Goal: Information Seeking & Learning: Learn about a topic

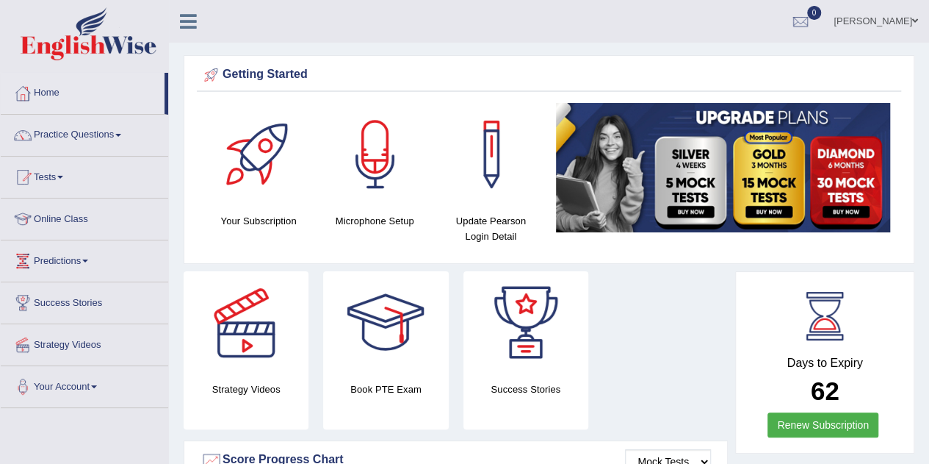
click at [375, 174] on div at bounding box center [375, 154] width 103 height 103
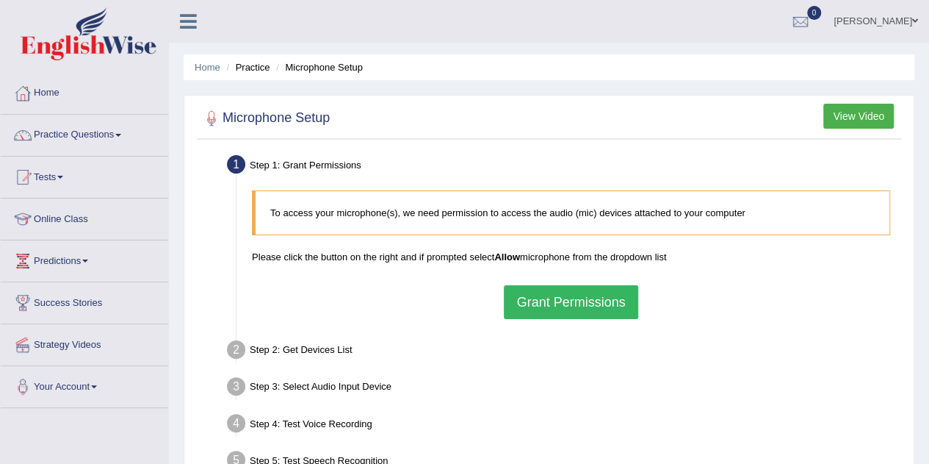
click at [549, 295] on button "Grant Permissions" at bounding box center [571, 302] width 134 height 34
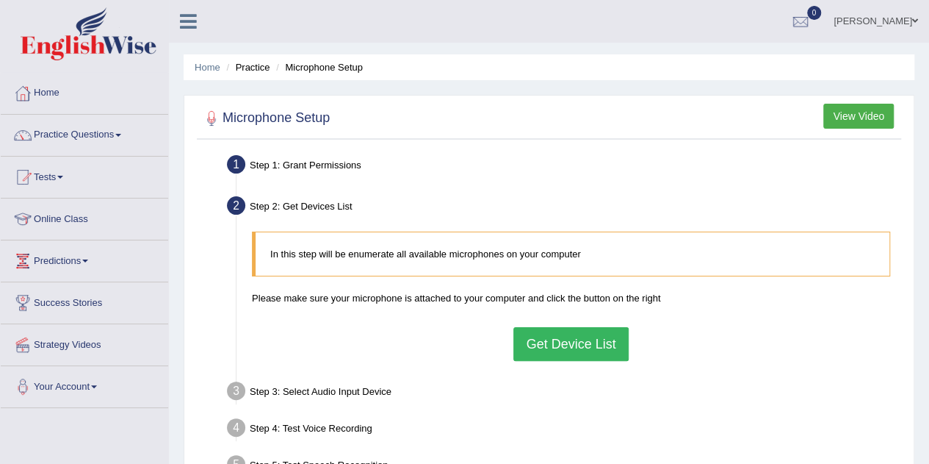
click at [579, 342] on button "Get Device List" at bounding box center [570, 344] width 115 height 34
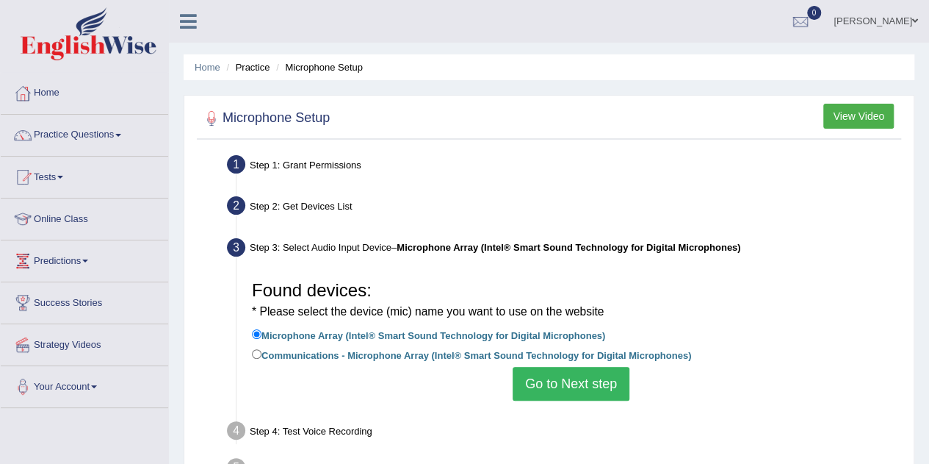
click at [560, 378] on button "Go to Next step" at bounding box center [571, 384] width 117 height 34
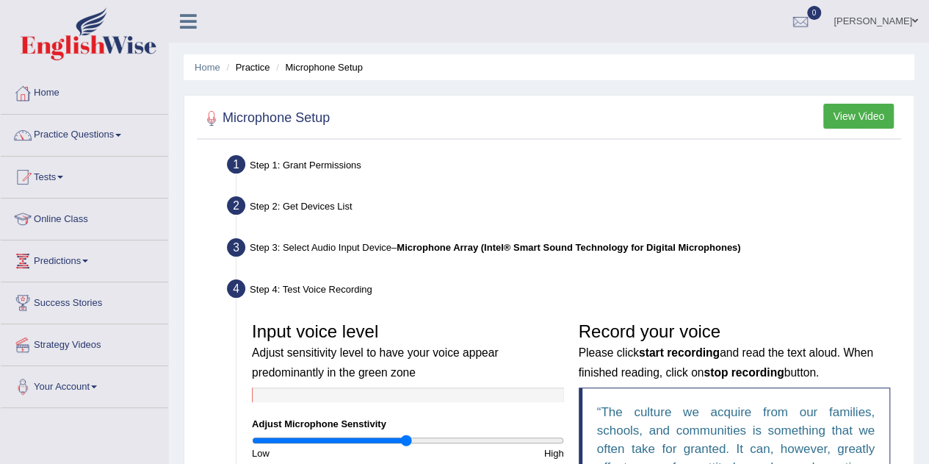
click at [541, 276] on div "Step 4: Test Voice Recording" at bounding box center [563, 291] width 687 height 32
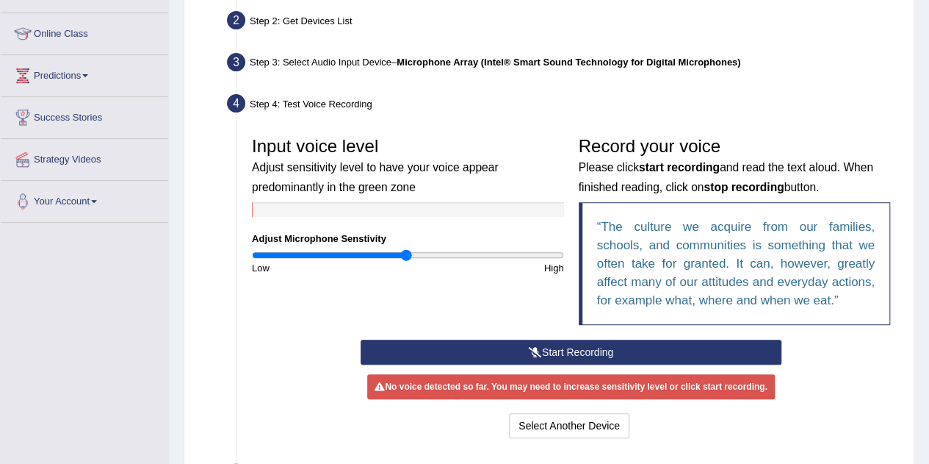
scroll to position [187, 0]
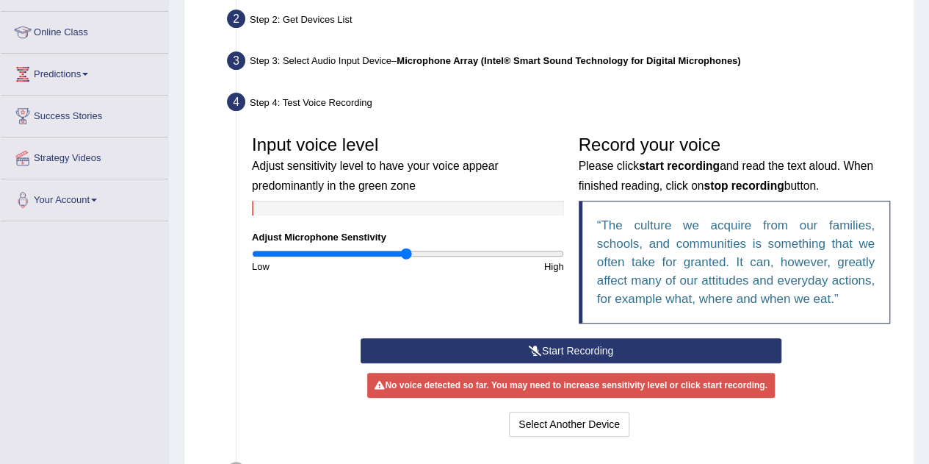
click at [551, 351] on button "Start Recording" at bounding box center [571, 350] width 421 height 25
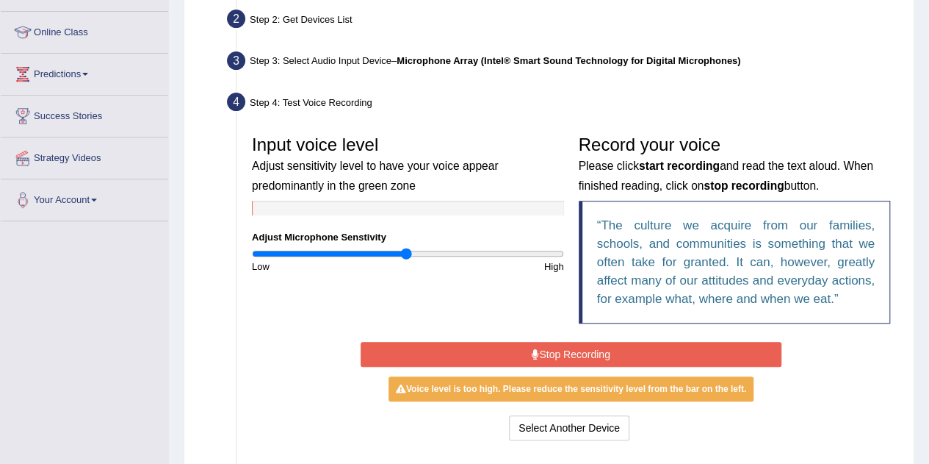
click at [564, 355] on button "Stop Recording" at bounding box center [571, 354] width 421 height 25
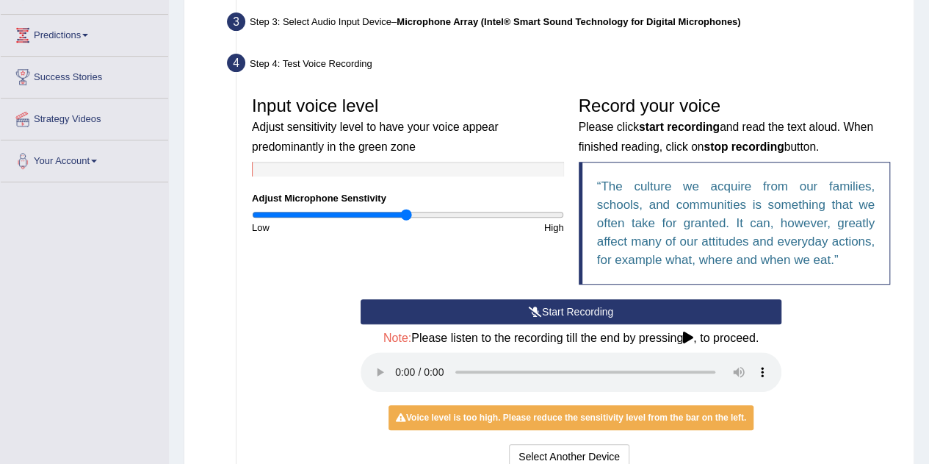
scroll to position [225, 0]
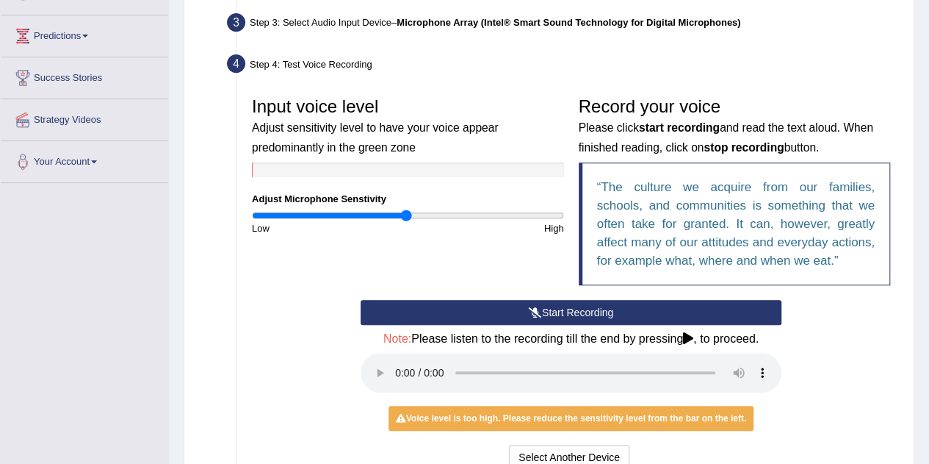
click at [691, 338] on icon at bounding box center [688, 338] width 10 height 12
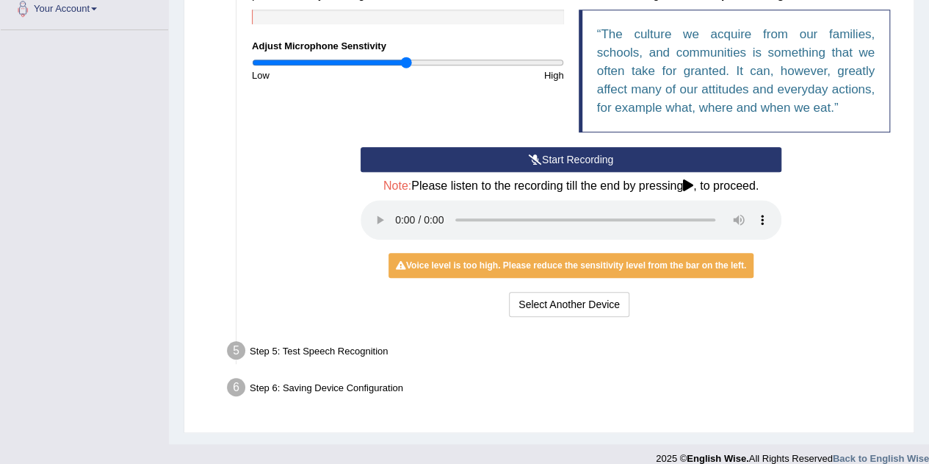
scroll to position [378, 0]
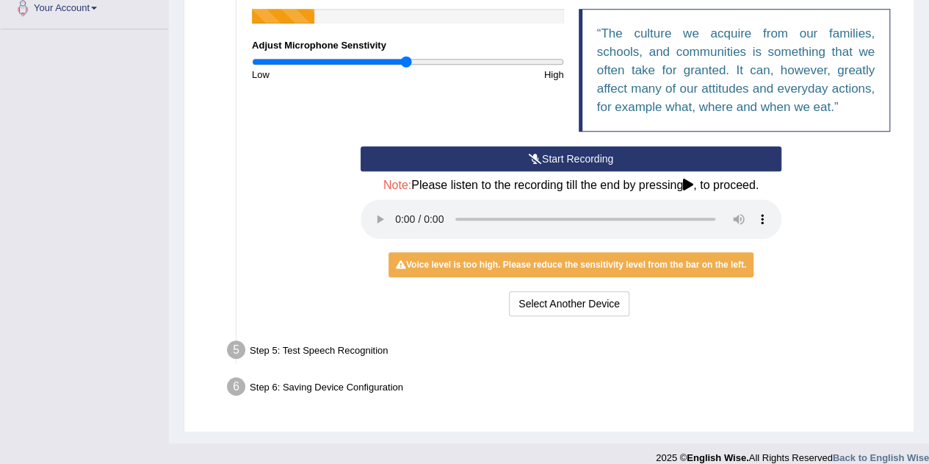
click at [608, 268] on div "Voice level is too high. Please reduce the sensitivity level from the bar on th…" at bounding box center [571, 264] width 365 height 25
click at [794, 313] on div "Start Recording Stop Recording Note: Please listen to the recording till the en…" at bounding box center [571, 232] width 653 height 173
click at [648, 261] on div "Voice level is too high. Please reduce the sensitivity level from the bar on th…" at bounding box center [571, 264] width 365 height 25
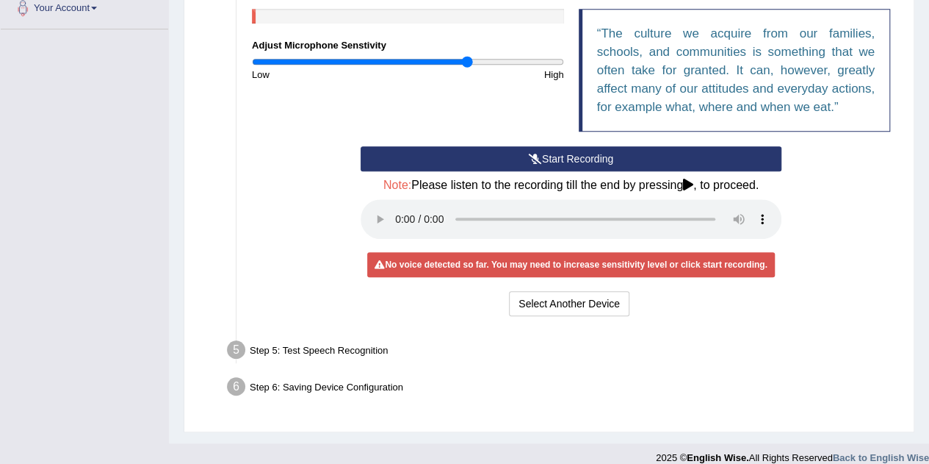
click at [468, 62] on input "range" at bounding box center [408, 62] width 312 height 12
click at [564, 157] on button "Start Recording" at bounding box center [571, 158] width 421 height 25
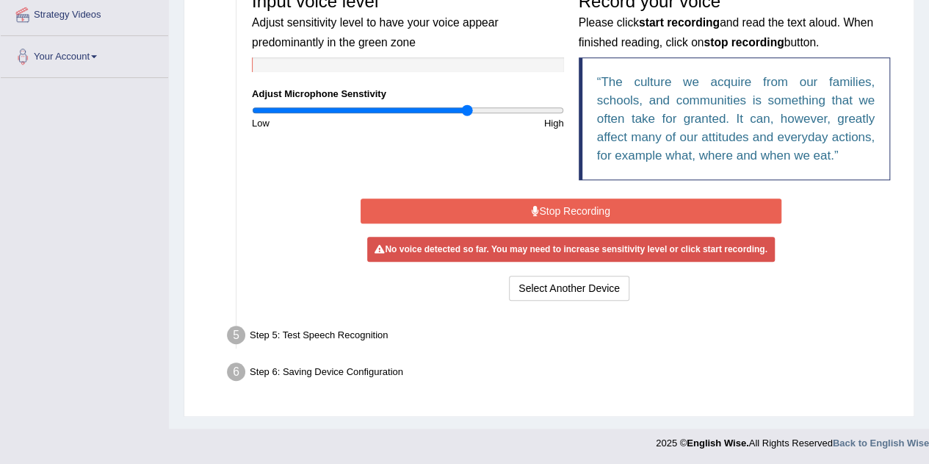
scroll to position [325, 0]
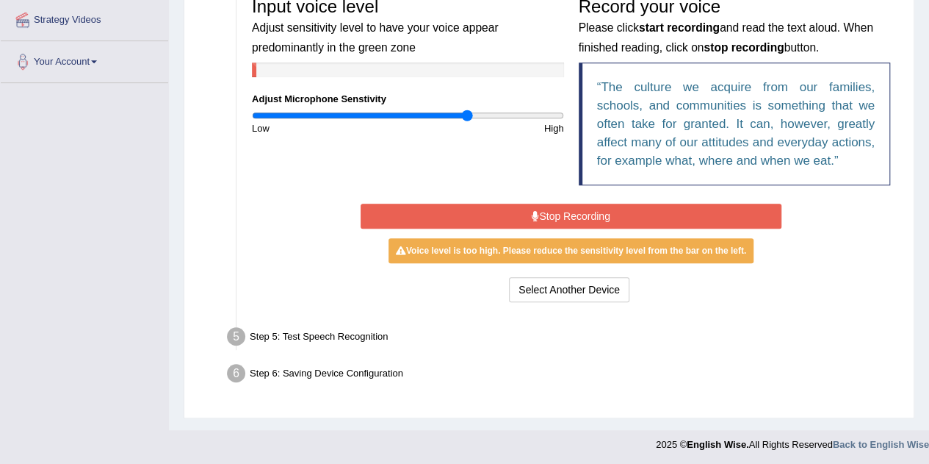
click at [621, 212] on button "Stop Recording" at bounding box center [571, 215] width 421 height 25
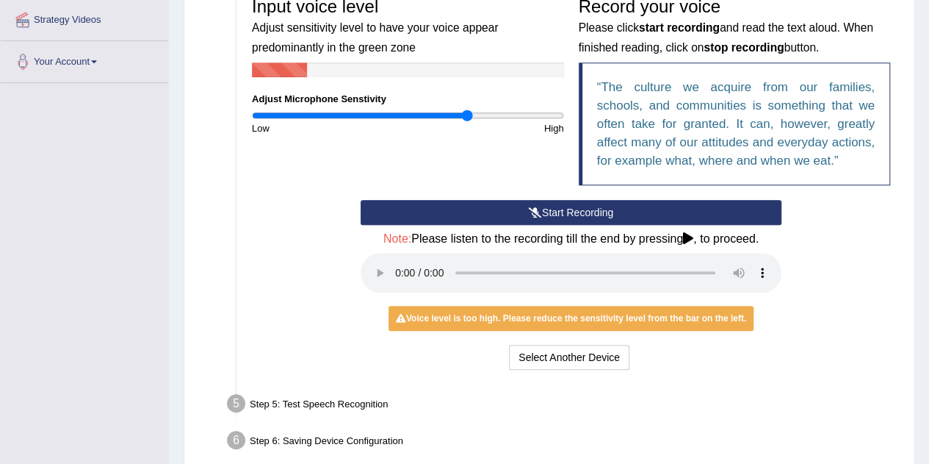
click at [530, 317] on div "Voice level is too high. Please reduce the sensitivity level from the bar on th…" at bounding box center [571, 318] width 365 height 25
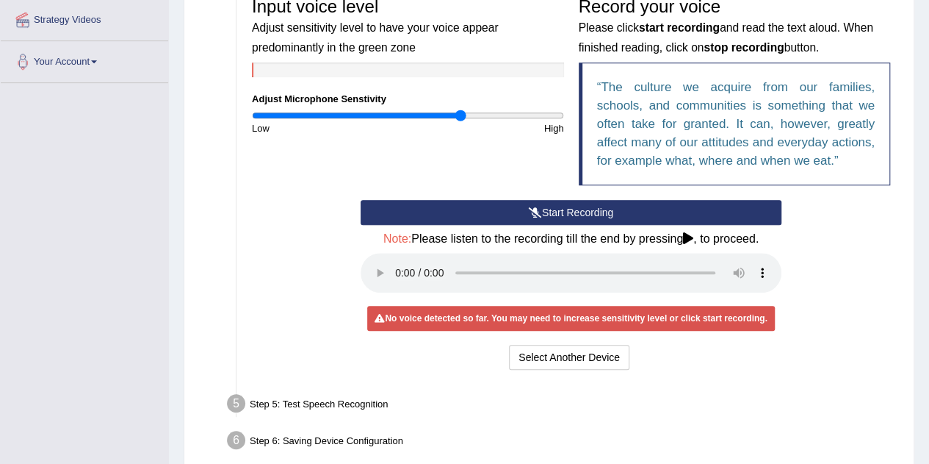
click at [461, 110] on input "range" at bounding box center [408, 115] width 312 height 12
click at [439, 115] on input "range" at bounding box center [408, 115] width 312 height 12
click at [400, 116] on input "range" at bounding box center [408, 115] width 312 height 12
click at [447, 114] on input "range" at bounding box center [408, 115] width 312 height 12
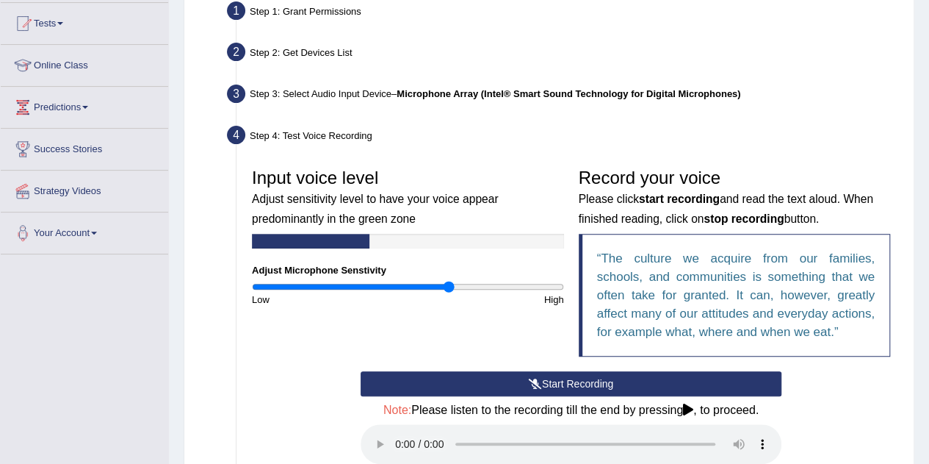
scroll to position [157, 0]
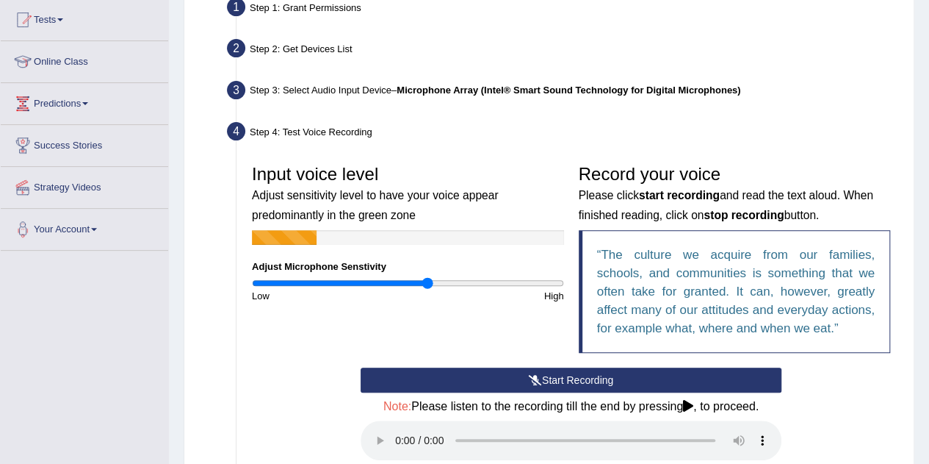
click at [428, 284] on input "range" at bounding box center [408, 283] width 312 height 12
click at [463, 283] on input "range" at bounding box center [408, 283] width 312 height 12
click at [491, 283] on input "range" at bounding box center [408, 283] width 312 height 12
click at [461, 285] on input "range" at bounding box center [408, 283] width 312 height 12
click at [424, 284] on input "range" at bounding box center [408, 283] width 312 height 12
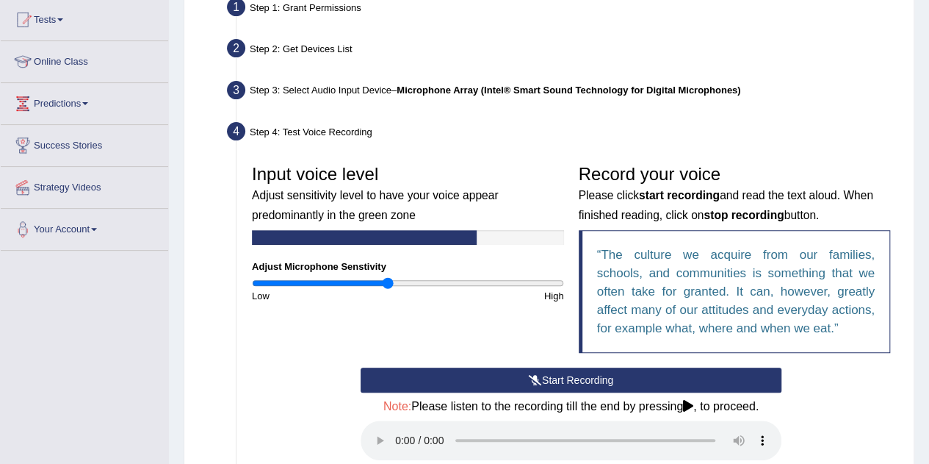
click at [389, 281] on input "range" at bounding box center [408, 283] width 312 height 12
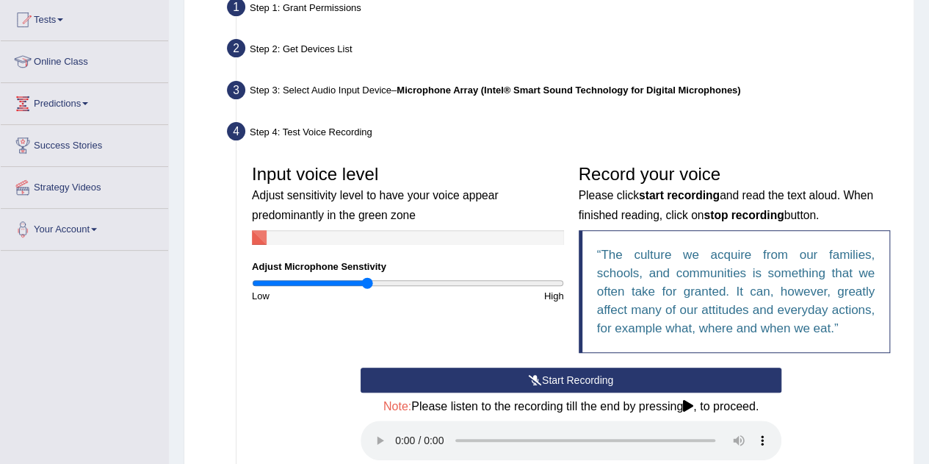
click at [368, 282] on input "range" at bounding box center [408, 283] width 312 height 12
click at [351, 283] on input "range" at bounding box center [408, 283] width 312 height 12
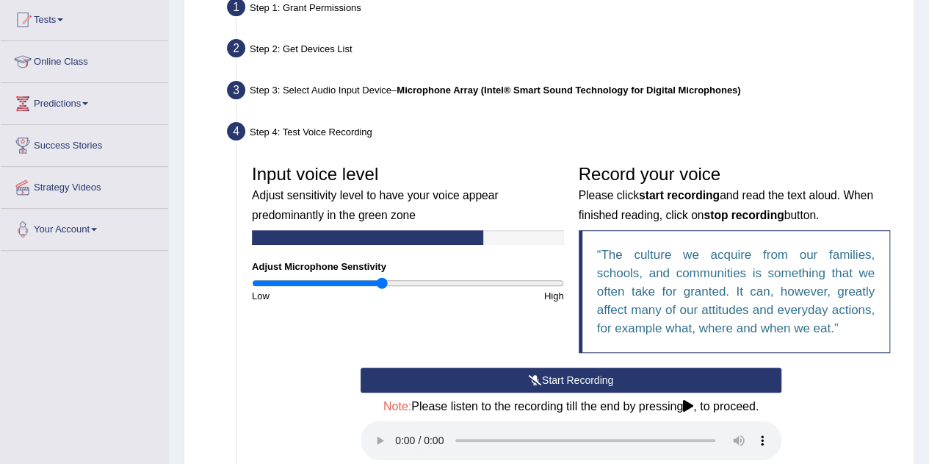
click at [381, 283] on input "range" at bounding box center [408, 283] width 312 height 12
click at [398, 282] on input "range" at bounding box center [408, 283] width 312 height 12
click at [442, 280] on input "range" at bounding box center [408, 283] width 312 height 12
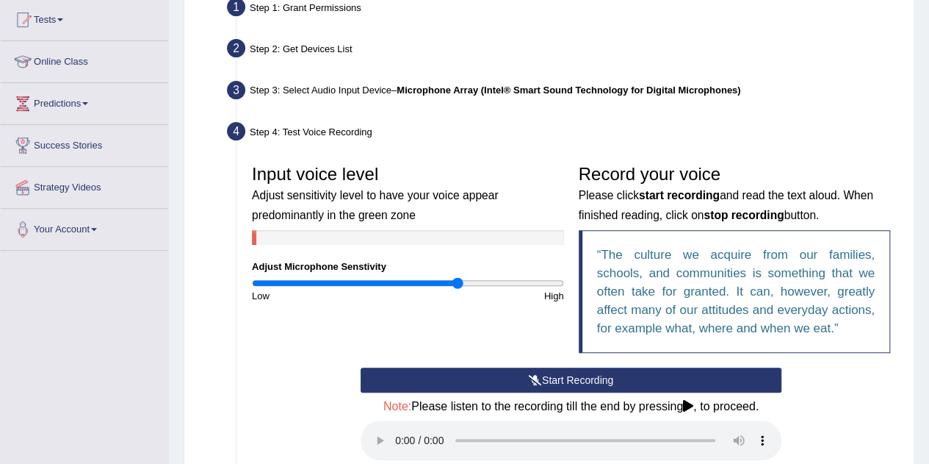
click at [458, 284] on input "range" at bounding box center [408, 283] width 312 height 12
click at [471, 284] on input "range" at bounding box center [408, 283] width 312 height 12
type input "1.5"
click at [481, 284] on input "range" at bounding box center [408, 283] width 312 height 12
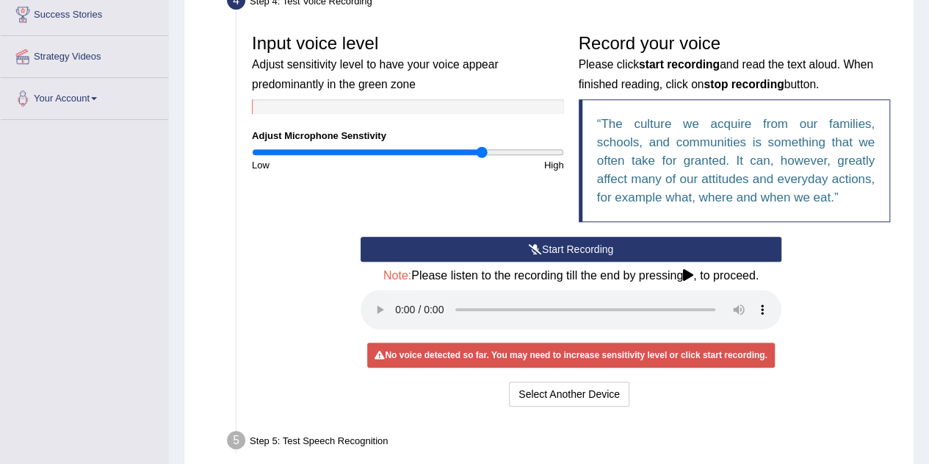
scroll to position [289, 0]
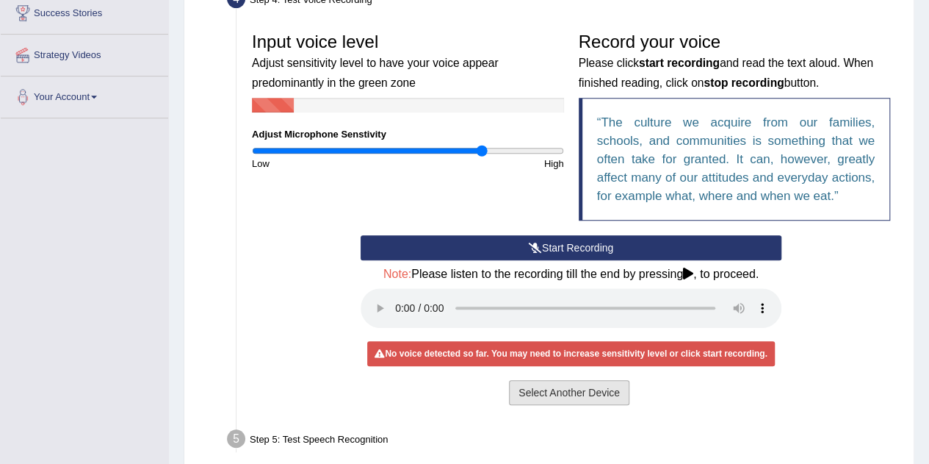
click at [536, 384] on button "Select Another Device" at bounding box center [569, 392] width 120 height 25
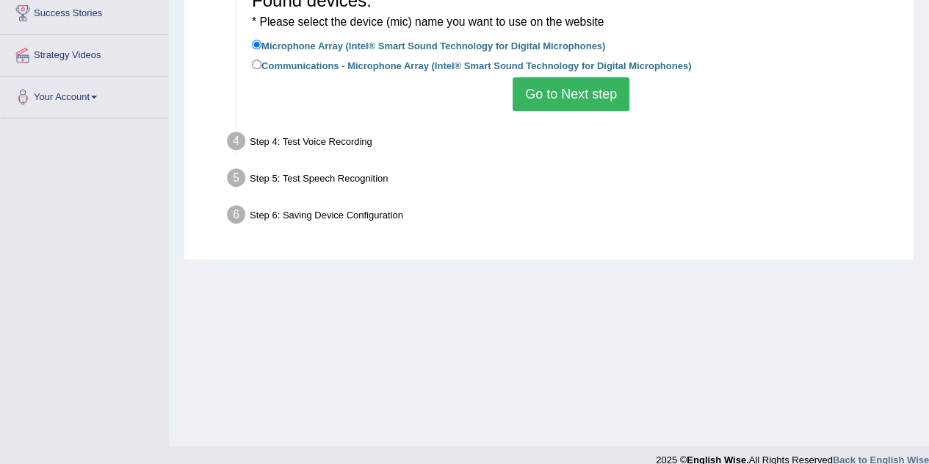
click at [292, 66] on label "Communications - Microphone Array (Intel® Smart Sound Technology for Digital Mi…" at bounding box center [471, 65] width 439 height 16
click at [262, 66] on input "Communications - Microphone Array (Intel® Smart Sound Technology for Digital Mi…" at bounding box center [257, 65] width 10 height 10
radio input "true"
click at [73, 57] on link "Strategy Videos" at bounding box center [84, 53] width 167 height 37
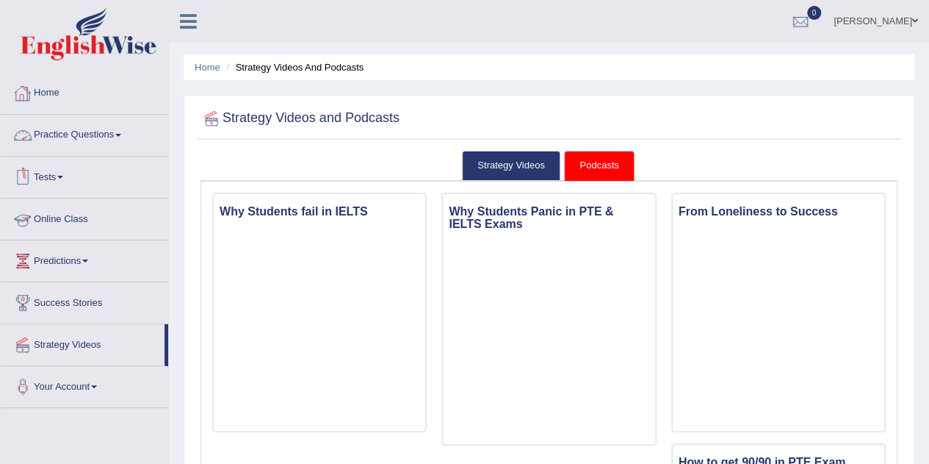
click at [65, 215] on link "Online Class" at bounding box center [84, 216] width 167 height 37
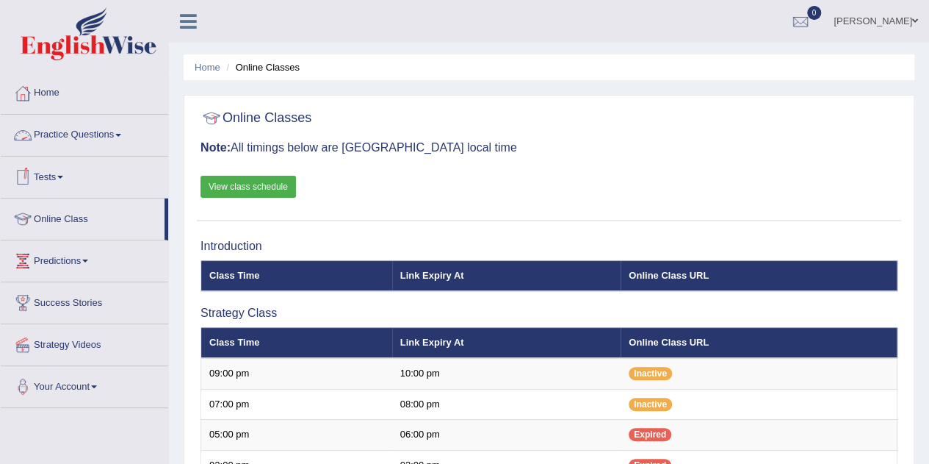
click at [81, 135] on link "Practice Questions" at bounding box center [84, 133] width 167 height 37
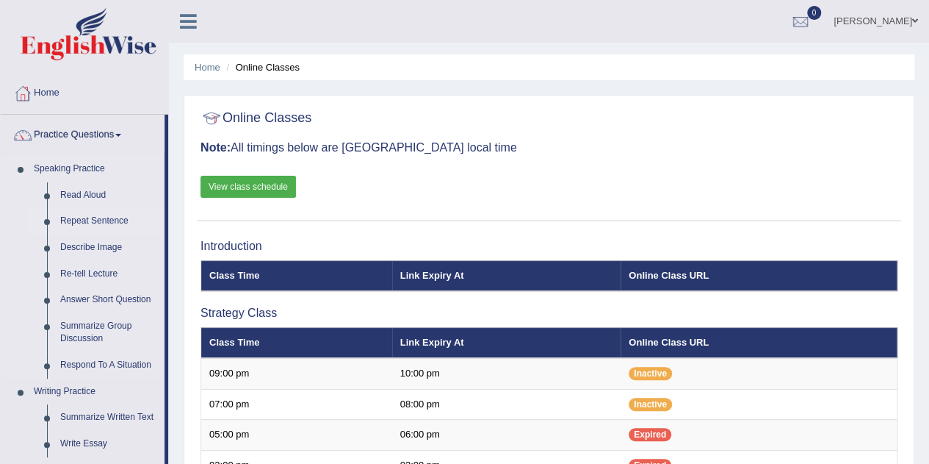
click at [101, 223] on link "Repeat Sentence" at bounding box center [109, 221] width 111 height 26
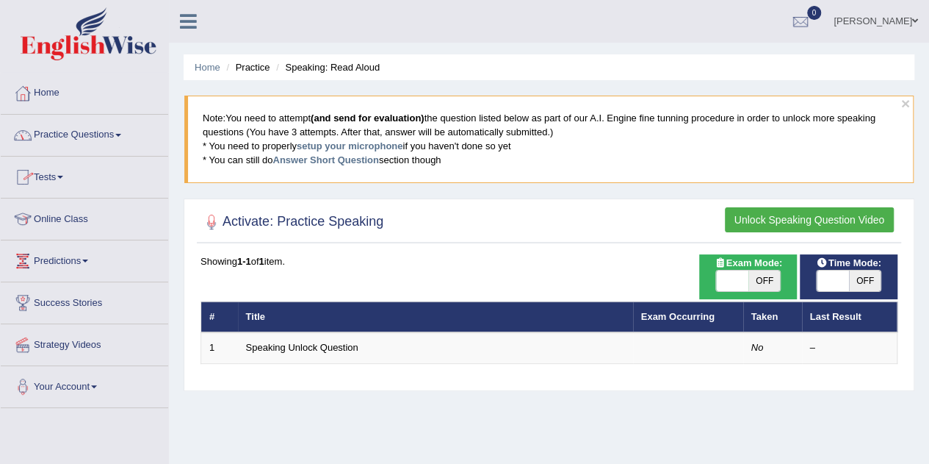
click at [91, 131] on link "Practice Questions" at bounding box center [84, 133] width 167 height 37
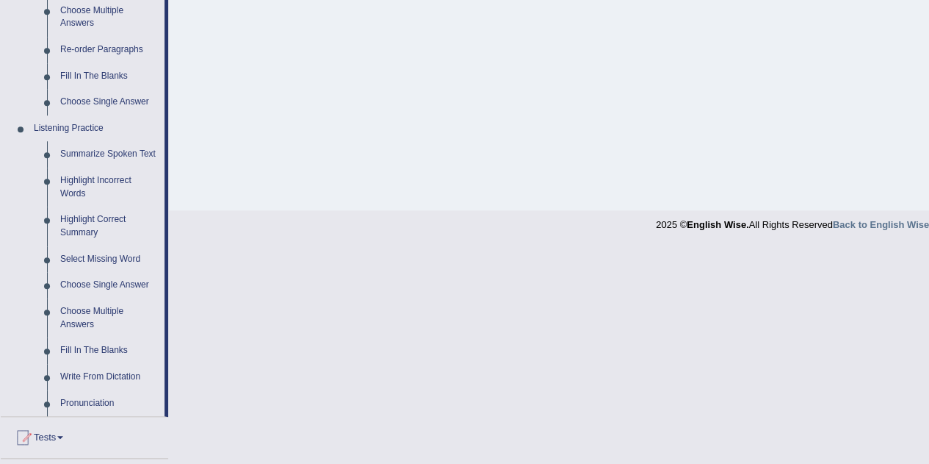
scroll to position [510, 0]
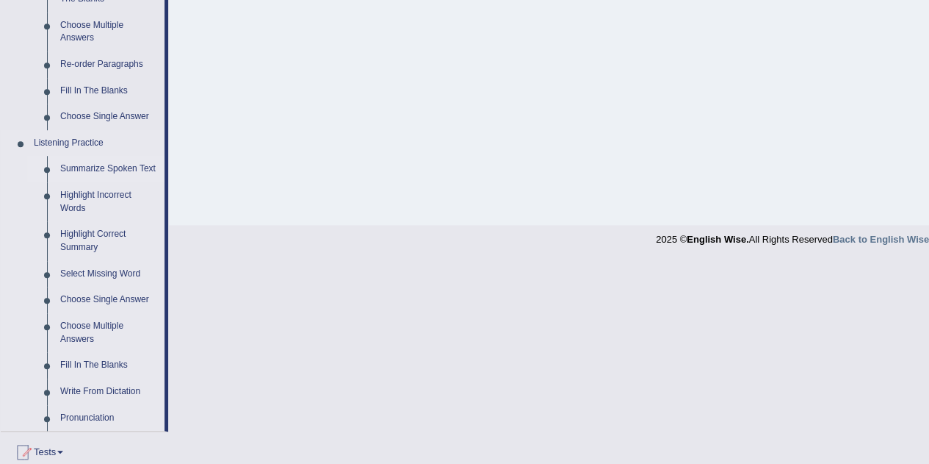
click at [98, 172] on link "Summarize Spoken Text" at bounding box center [109, 169] width 111 height 26
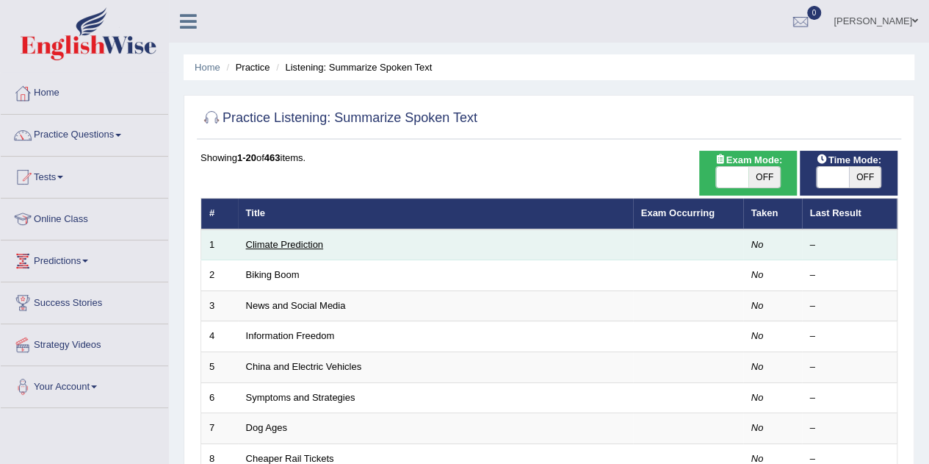
click at [307, 239] on link "Climate Prediction" at bounding box center [285, 244] width 78 height 11
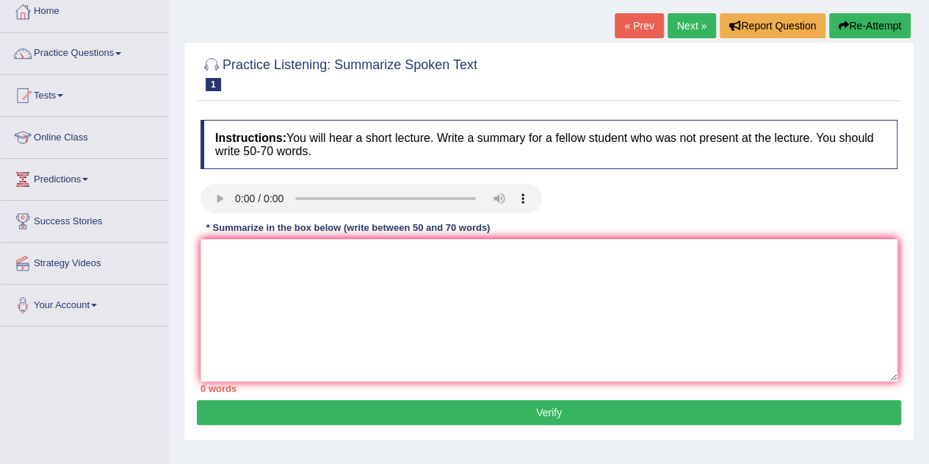
scroll to position [77, 0]
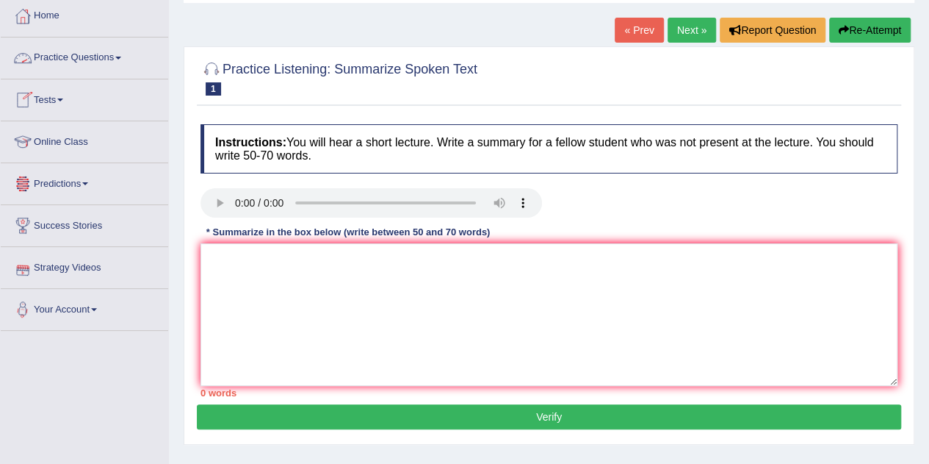
click at [120, 59] on link "Practice Questions" at bounding box center [84, 55] width 167 height 37
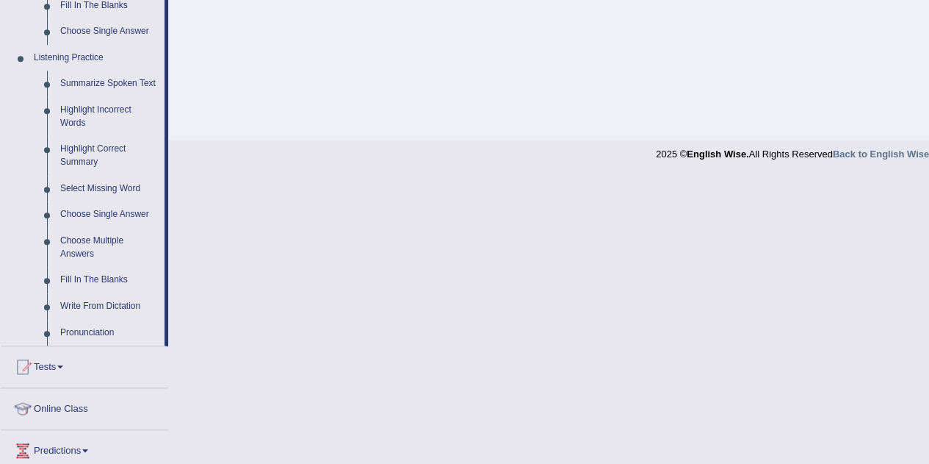
scroll to position [596, 0]
click at [90, 332] on link "Pronunciation" at bounding box center [109, 332] width 111 height 26
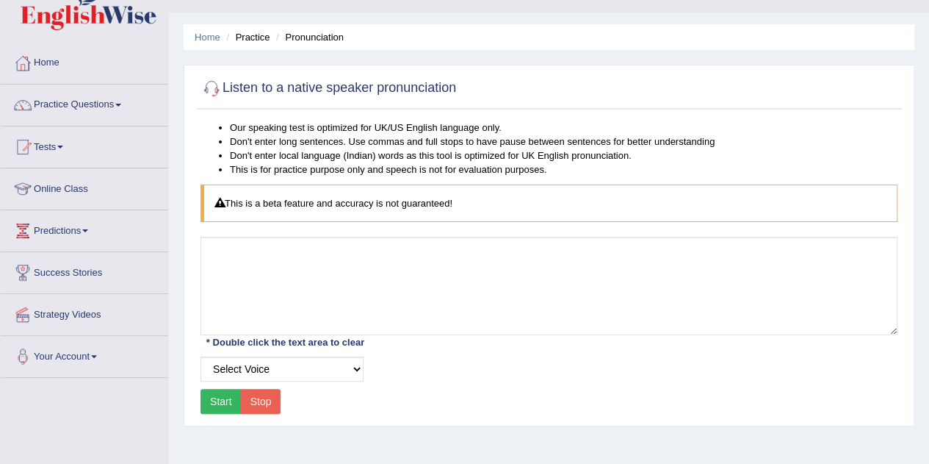
scroll to position [36, 0]
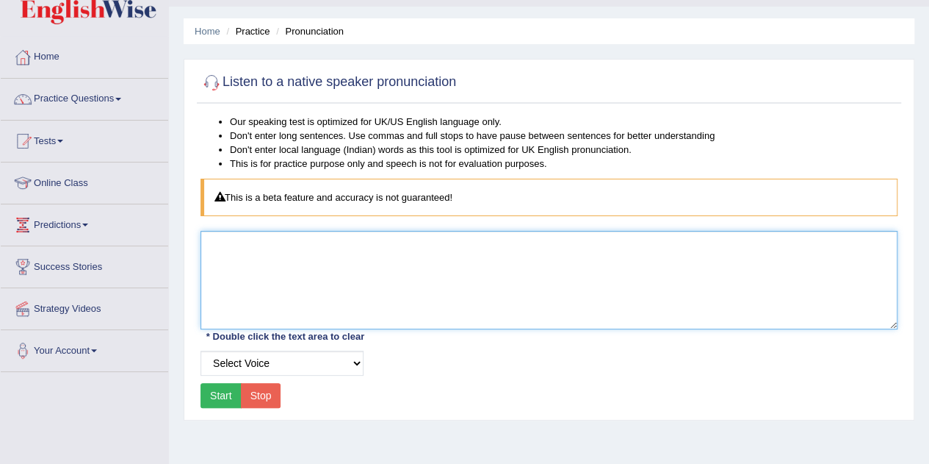
click at [243, 270] on textarea at bounding box center [549, 280] width 697 height 98
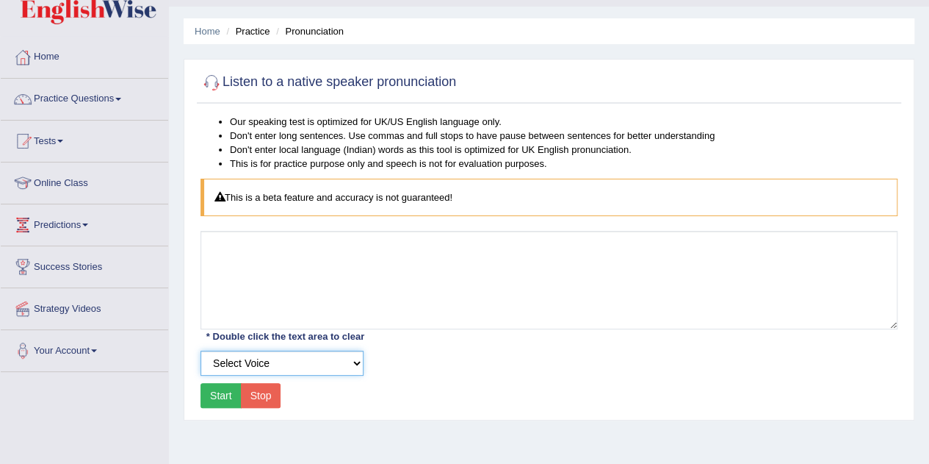
click at [275, 361] on select "Select Voice UK English Female UK English Male" at bounding box center [282, 362] width 163 height 25
select select "10"
click at [201, 350] on select "Select Voice UK English Female UK English Male" at bounding box center [282, 362] width 163 height 25
click at [221, 389] on button "Start" at bounding box center [221, 395] width 41 height 25
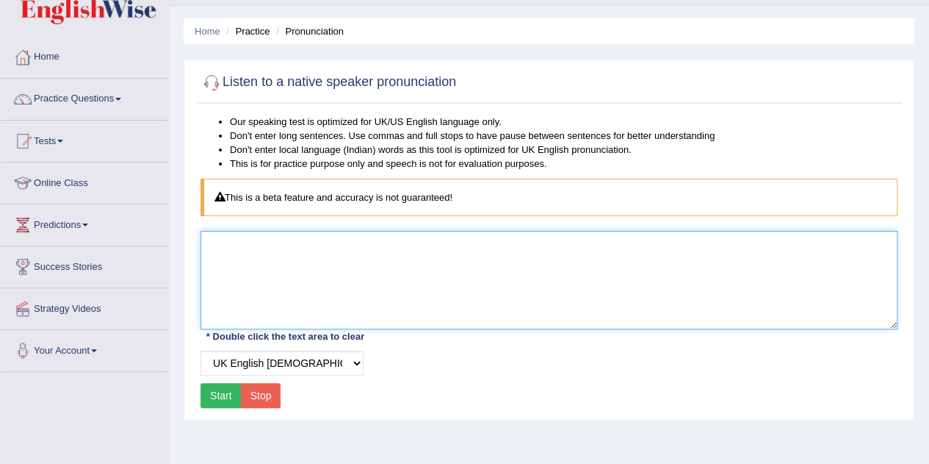
click at [222, 252] on textarea at bounding box center [549, 280] width 697 height 98
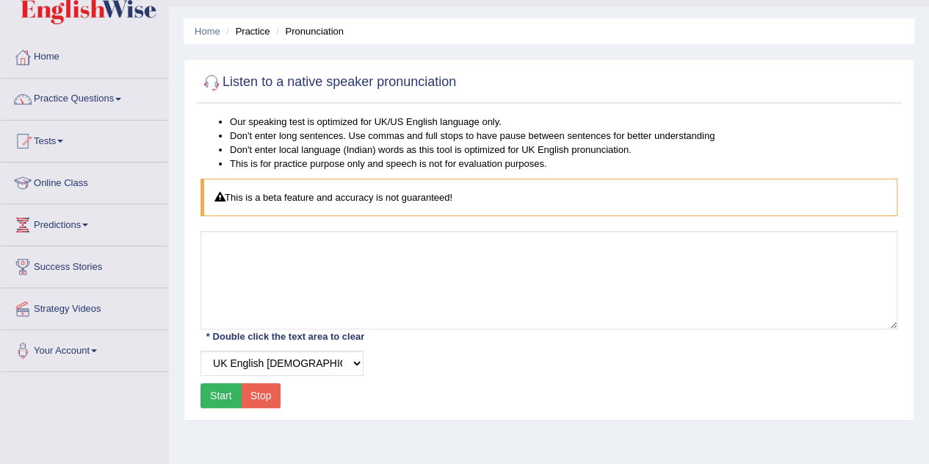
click at [226, 394] on button "Start" at bounding box center [221, 395] width 41 height 25
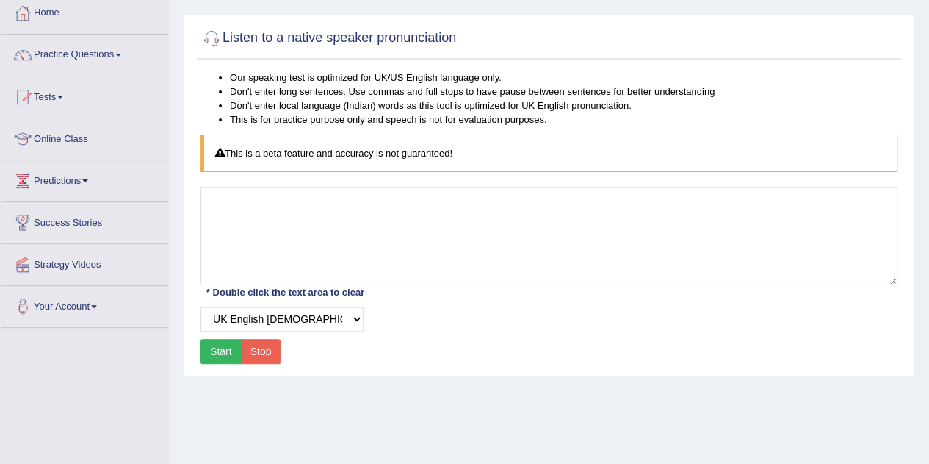
scroll to position [79, 0]
click at [221, 347] on button "Start" at bounding box center [221, 351] width 41 height 25
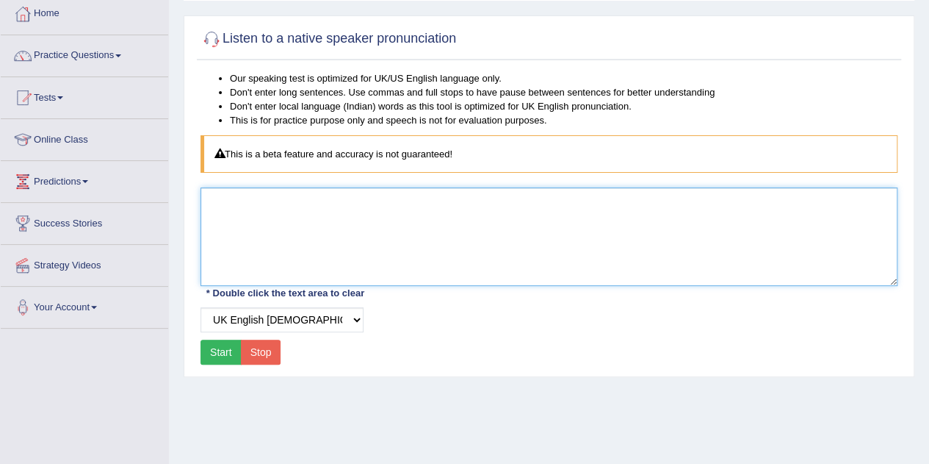
click at [233, 202] on textarea at bounding box center [549, 236] width 697 height 98
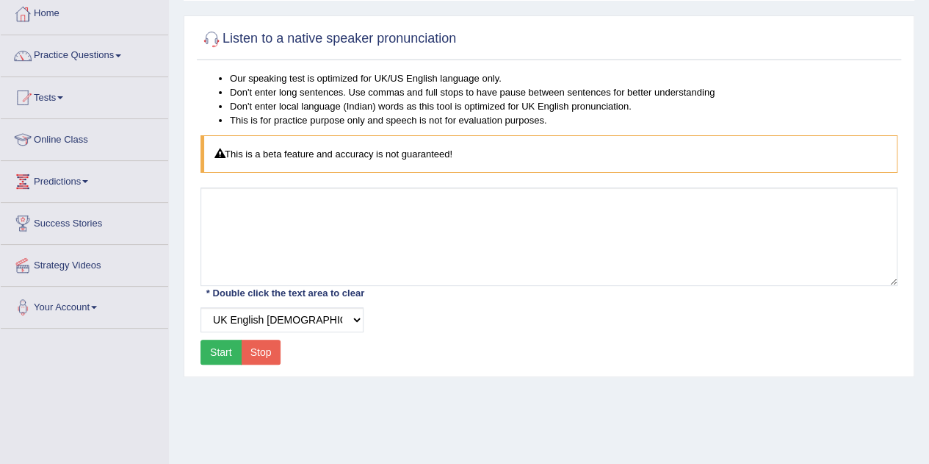
click at [231, 353] on button "Start" at bounding box center [221, 351] width 41 height 25
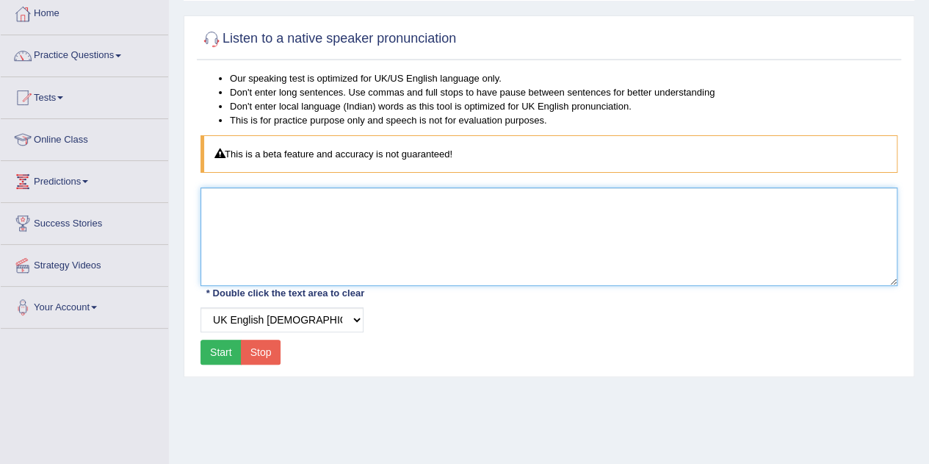
click at [232, 220] on textarea at bounding box center [549, 236] width 697 height 98
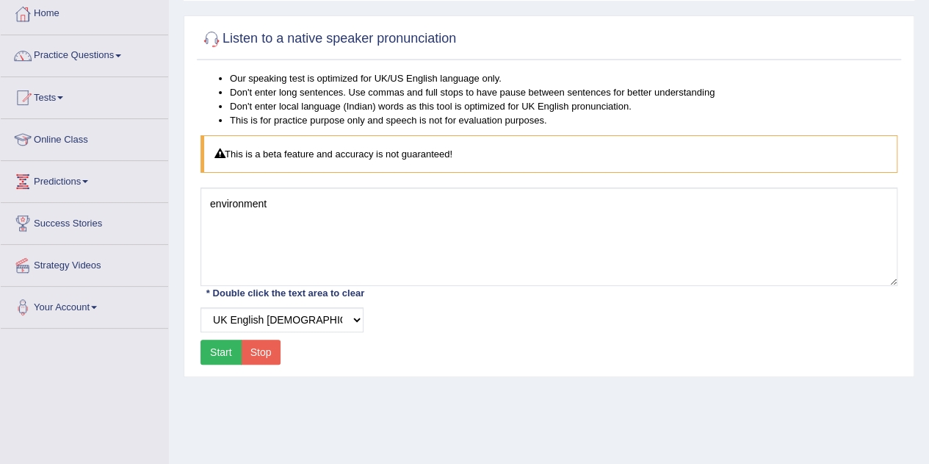
click at [217, 342] on button "Start" at bounding box center [221, 351] width 41 height 25
click at [216, 353] on button "Start" at bounding box center [221, 351] width 41 height 25
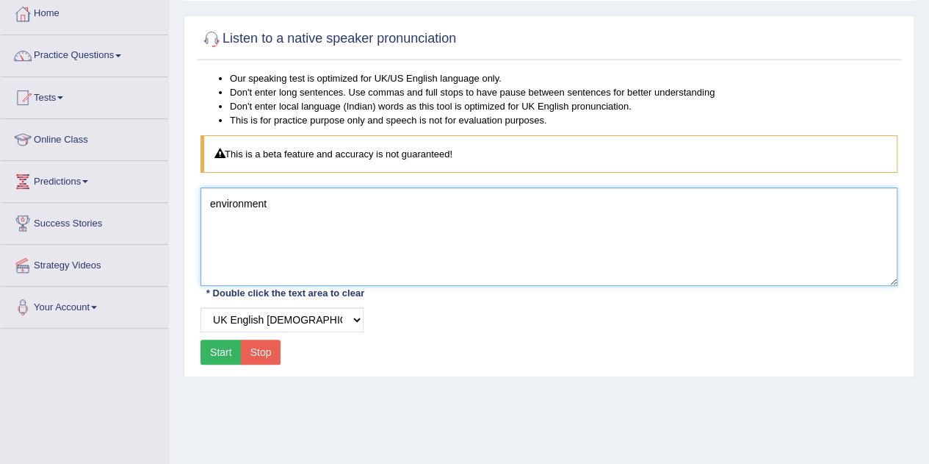
click at [273, 206] on textarea "environment" at bounding box center [549, 236] width 697 height 98
type textarea "e"
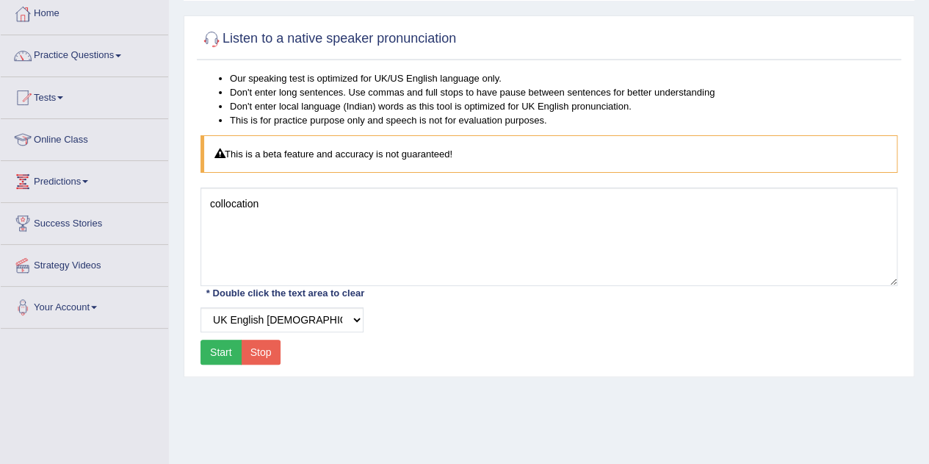
click at [225, 359] on button "Start" at bounding box center [221, 351] width 41 height 25
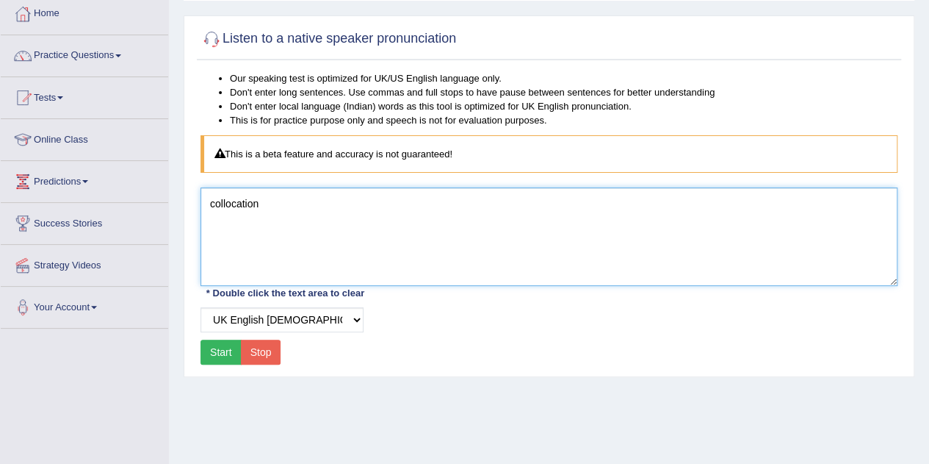
click at [270, 208] on textarea "collocation" at bounding box center [549, 236] width 697 height 98
type textarea "c"
type textarea "mitigation"
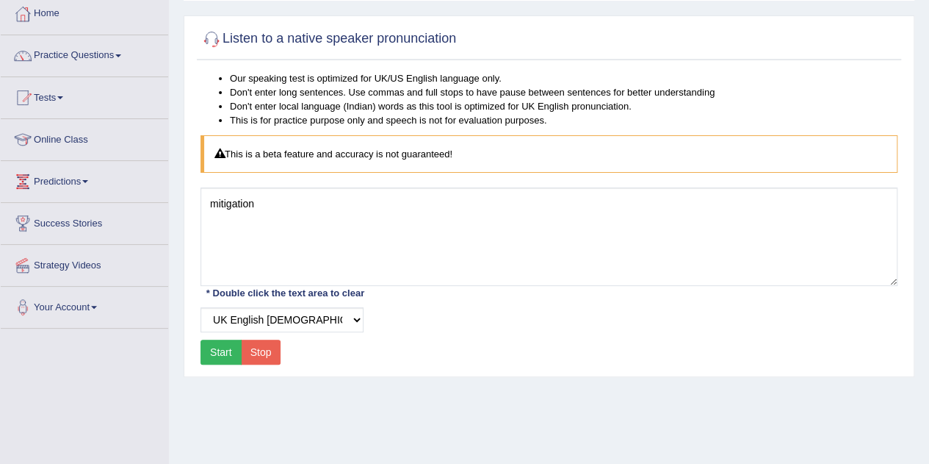
click at [213, 347] on button "Start" at bounding box center [221, 351] width 41 height 25
click at [78, 55] on link "Practice Questions" at bounding box center [84, 53] width 167 height 37
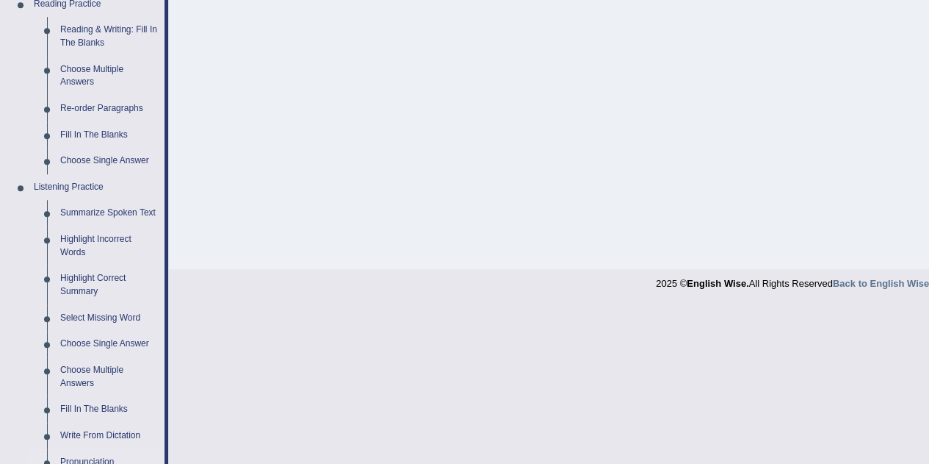
scroll to position [563, 0]
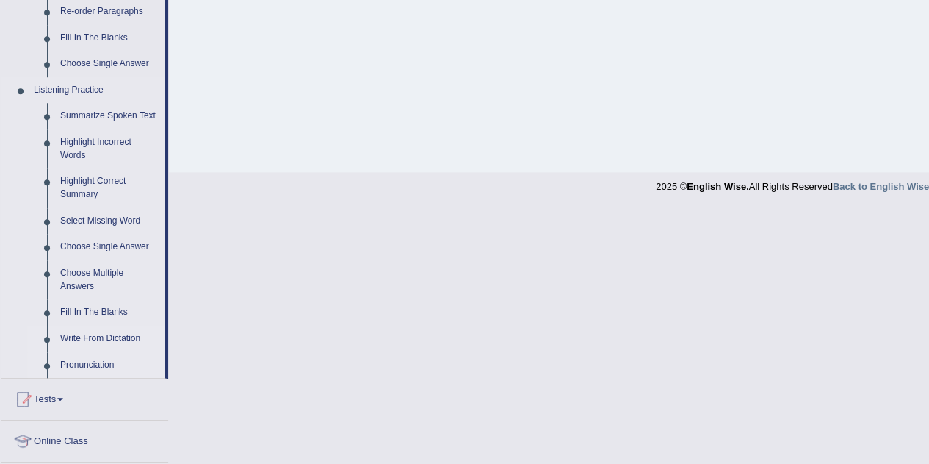
click at [100, 339] on link "Write From Dictation" at bounding box center [109, 338] width 111 height 26
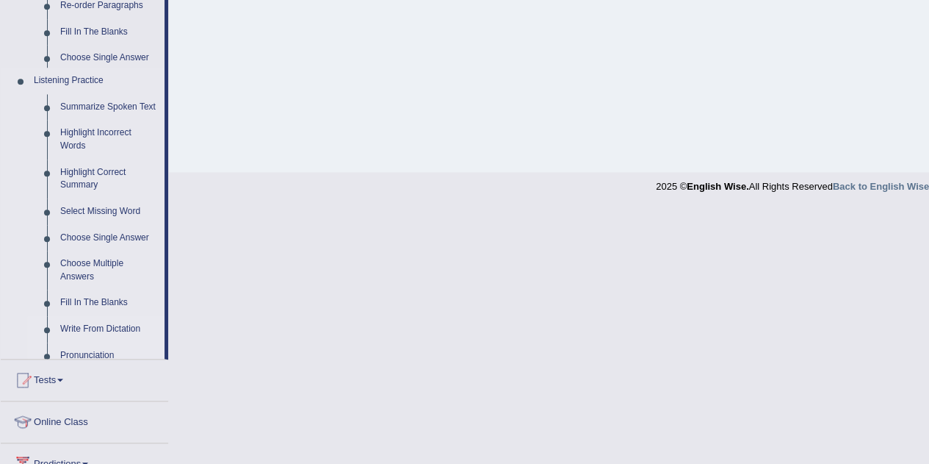
scroll to position [307, 0]
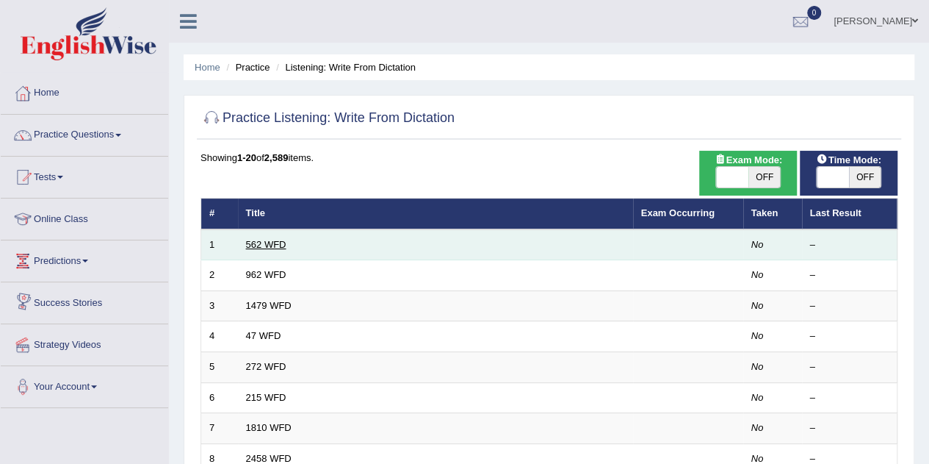
click at [266, 245] on link "562 WFD" at bounding box center [266, 244] width 40 height 11
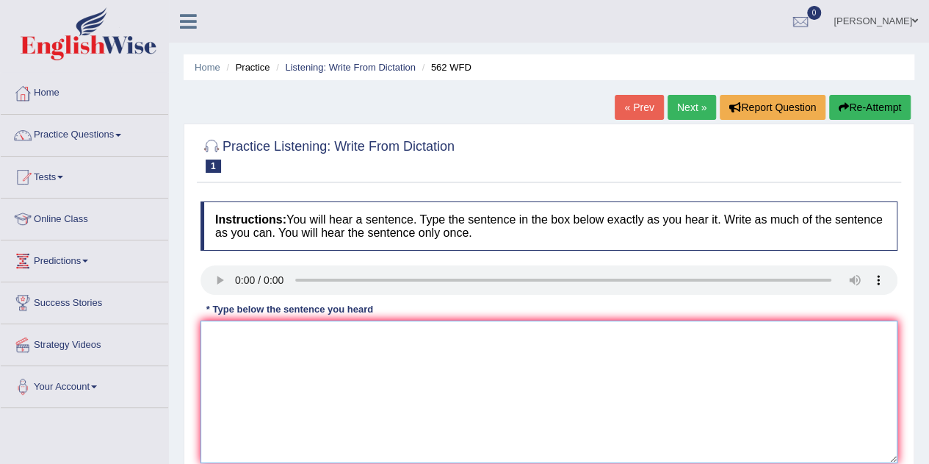
click at [237, 362] on textarea at bounding box center [549, 391] width 697 height 143
click at [234, 344] on textarea at bounding box center [549, 391] width 697 height 143
click at [346, 339] on textarea "the gap between the rich and poor is not decreased." at bounding box center [549, 391] width 697 height 143
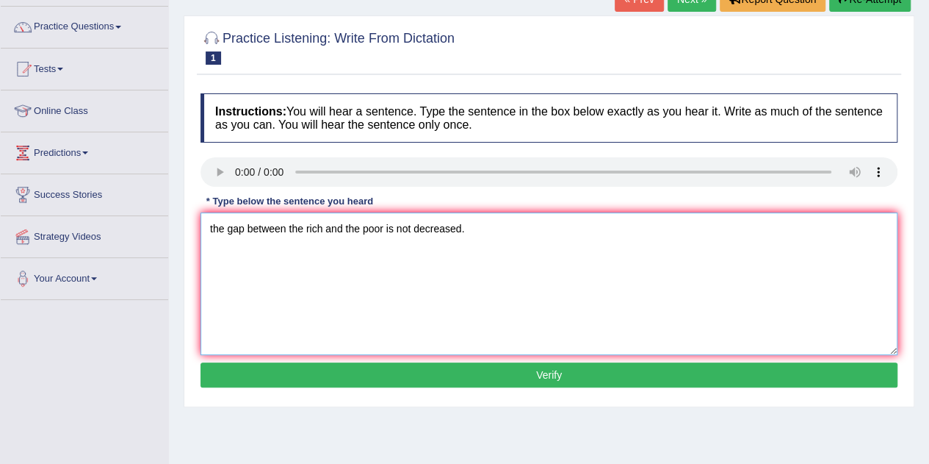
scroll to position [109, 0]
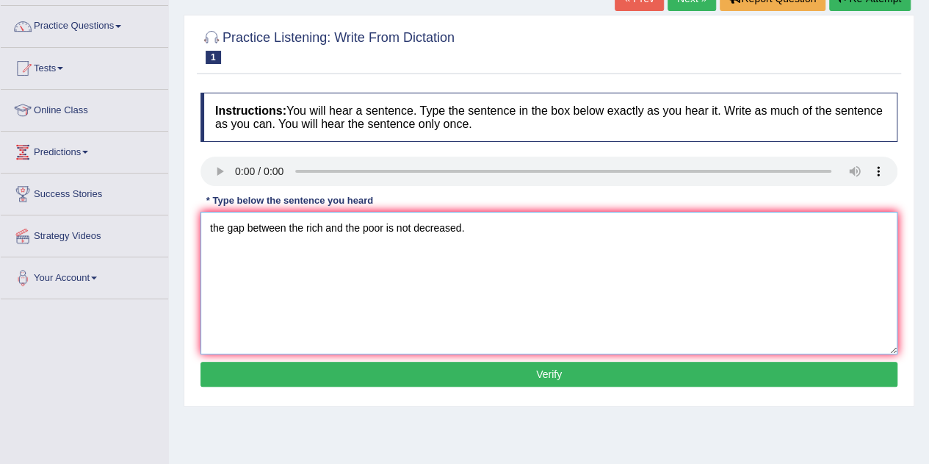
type textarea "the gap between the rich and the poor is not decreased."
click at [469, 376] on button "Verify" at bounding box center [549, 373] width 697 height 25
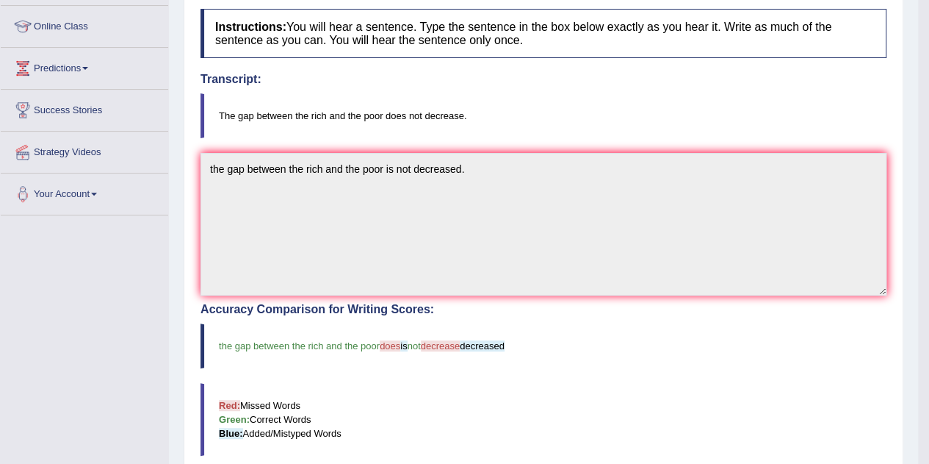
scroll to position [0, 0]
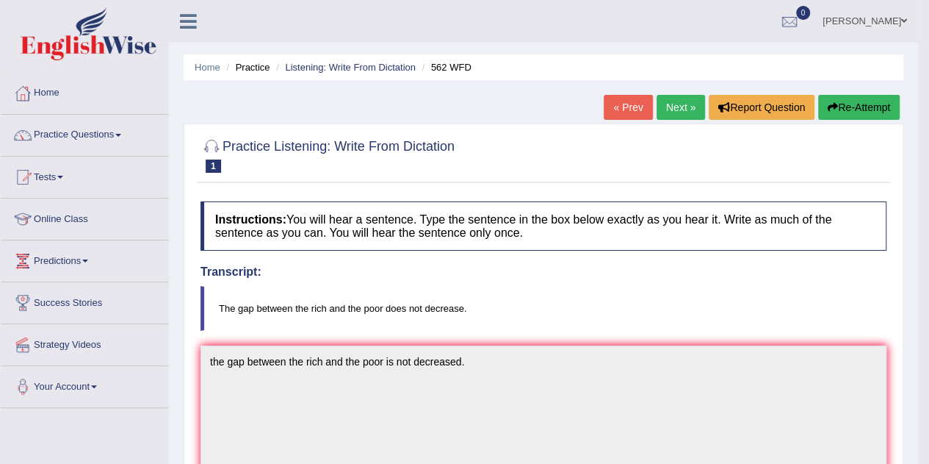
click at [679, 101] on link "Next »" at bounding box center [681, 107] width 48 height 25
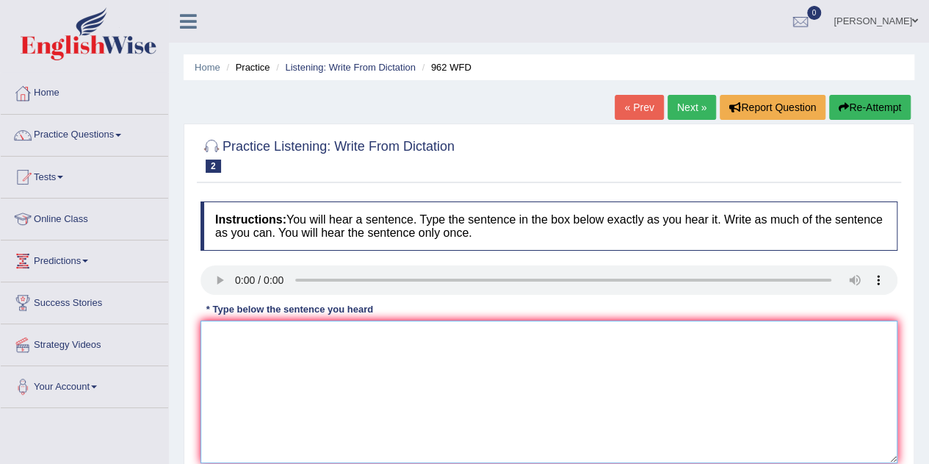
click at [314, 342] on textarea at bounding box center [549, 391] width 697 height 143
click at [229, 343] on textarea at bounding box center [549, 391] width 697 height 143
click at [210, 338] on textarea "if you have any qiestion about tyhe exam please raise ylour hand," at bounding box center [549, 391] width 697 height 143
click at [291, 336] on textarea "If you have any qiestion about tyhe exam please raise ylour hand," at bounding box center [549, 391] width 697 height 143
click at [360, 336] on textarea "If you have any question about tyhe exam please raise ylour hand," at bounding box center [549, 391] width 697 height 143
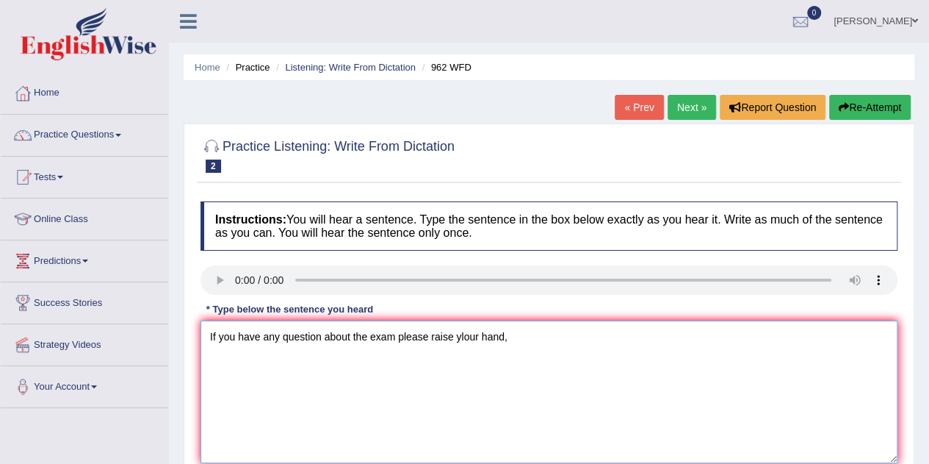
click at [394, 336] on textarea "If you have any question about the exam please raise ylour hand," at bounding box center [549, 391] width 697 height 143
click at [467, 339] on textarea "If you have any question about the exam, please raise ylour hand," at bounding box center [549, 391] width 697 height 143
click at [480, 339] on textarea "If you have any question about the exam, please raise your hand," at bounding box center [549, 391] width 697 height 143
click at [535, 336] on textarea "If you have any question about the exam, please raise your hands hand," at bounding box center [549, 391] width 697 height 143
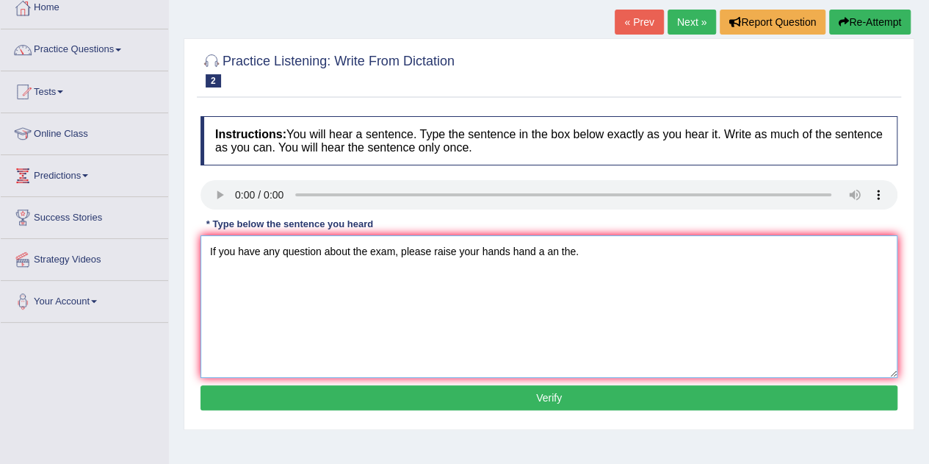
scroll to position [87, 0]
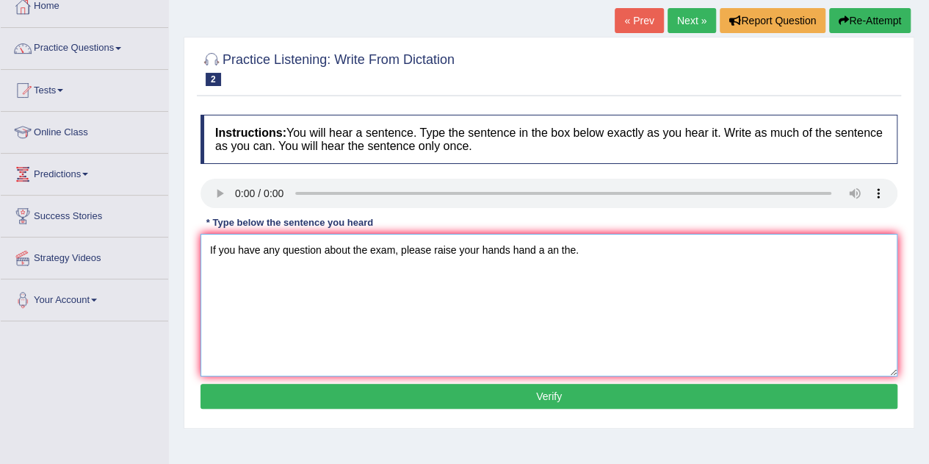
click at [325, 253] on textarea "If you have any question about the exam, please raise your hands hand a an the." at bounding box center [549, 305] width 697 height 143
type textarea "If you have any question questions about the exam, please raise your hands hand…"
click at [448, 390] on button "Verify" at bounding box center [549, 395] width 697 height 25
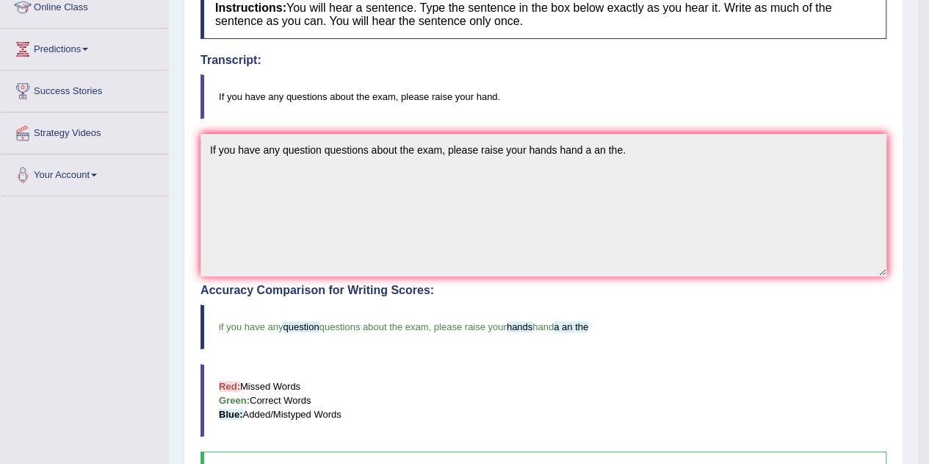
scroll to position [0, 0]
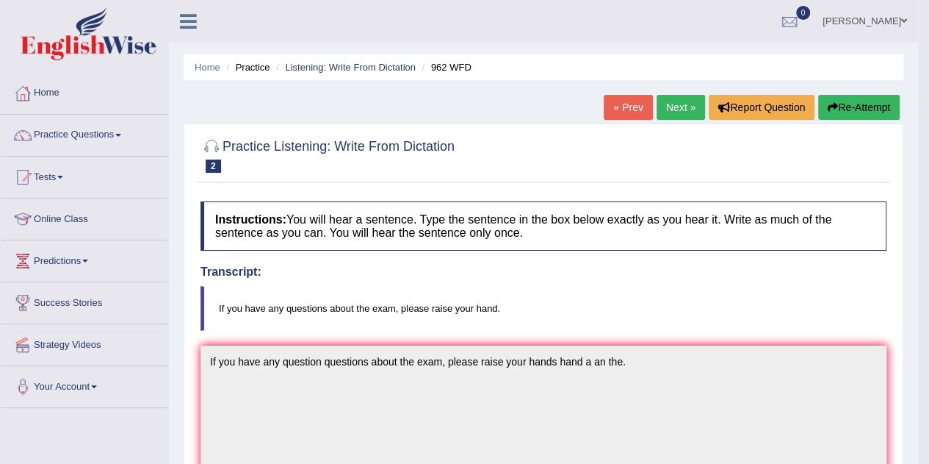
click at [671, 107] on link "Next »" at bounding box center [681, 107] width 48 height 25
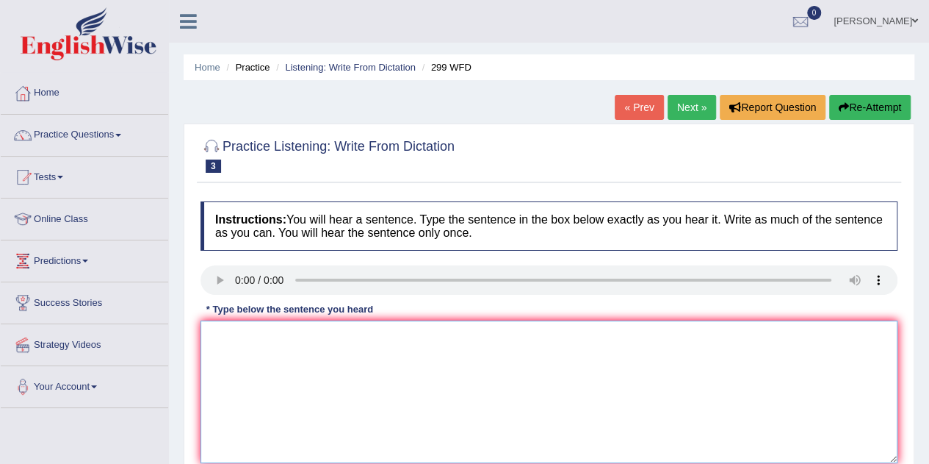
click at [257, 350] on textarea at bounding box center [549, 391] width 697 height 143
click at [239, 342] on textarea at bounding box center [549, 391] width 697 height 143
click at [222, 337] on textarea "stiudent represnattive will be vsisting the calksees ith voting forms." at bounding box center [549, 391] width 697 height 143
click at [306, 340] on textarea "student represnattive will be vsisting the calksees ith voting forms." at bounding box center [549, 391] width 697 height 143
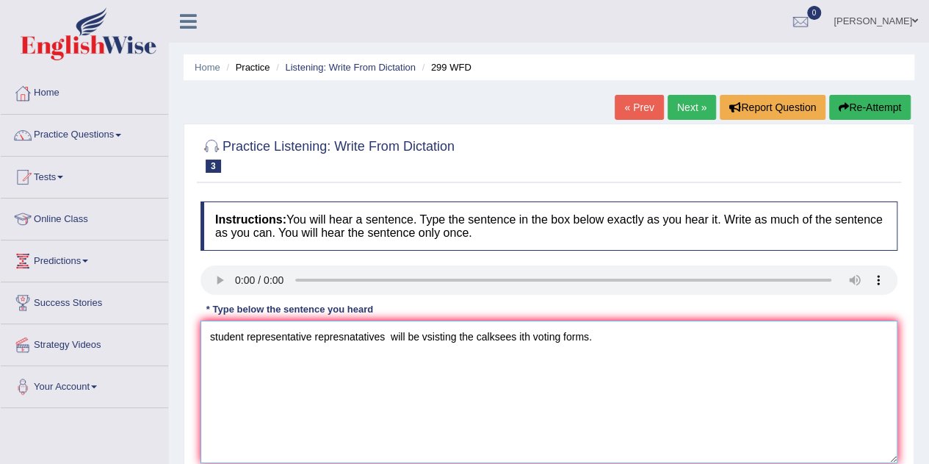
click at [344, 337] on textarea "student representative represnatatives will be vsisting the calksees ith voting…" at bounding box center [549, 391] width 697 height 143
click at [439, 337] on textarea "student representative representatives will be vsisting the calksees ith voting…" at bounding box center [549, 391] width 697 height 143
click at [511, 338] on textarea "student representative representatives will be visiting the calksees ith voting…" at bounding box center [549, 391] width 697 height 143
click at [616, 336] on textarea "student representative representatives will be visiting the class classes with …" at bounding box center [549, 391] width 697 height 143
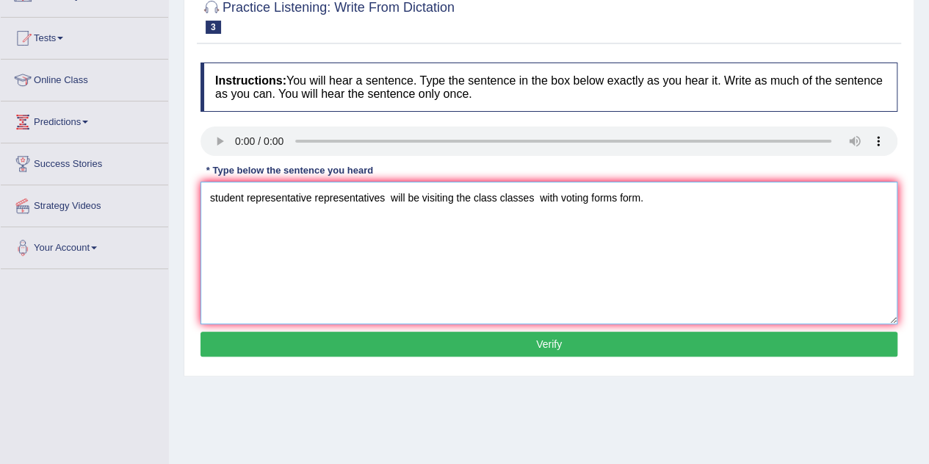
type textarea "student representative representatives will be visiting the class classes with …"
click at [575, 342] on button "Verify" at bounding box center [549, 343] width 697 height 25
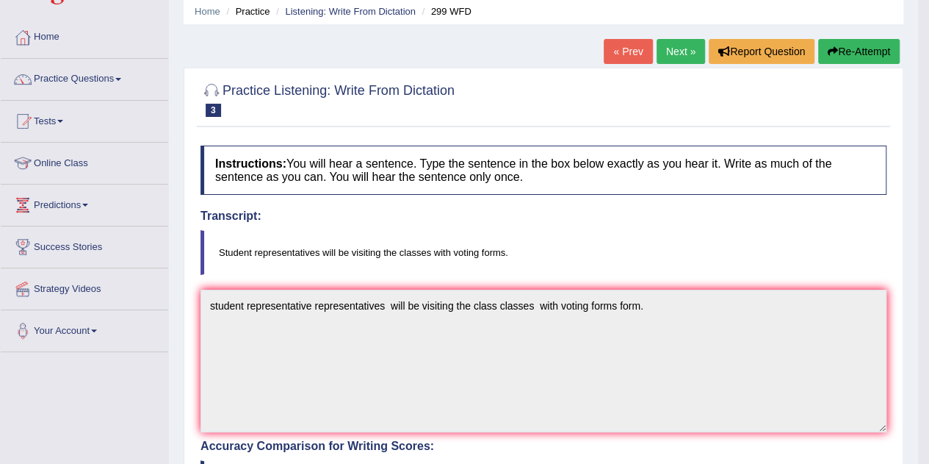
scroll to position [54, 0]
